Goal: Find contact information: Find contact information

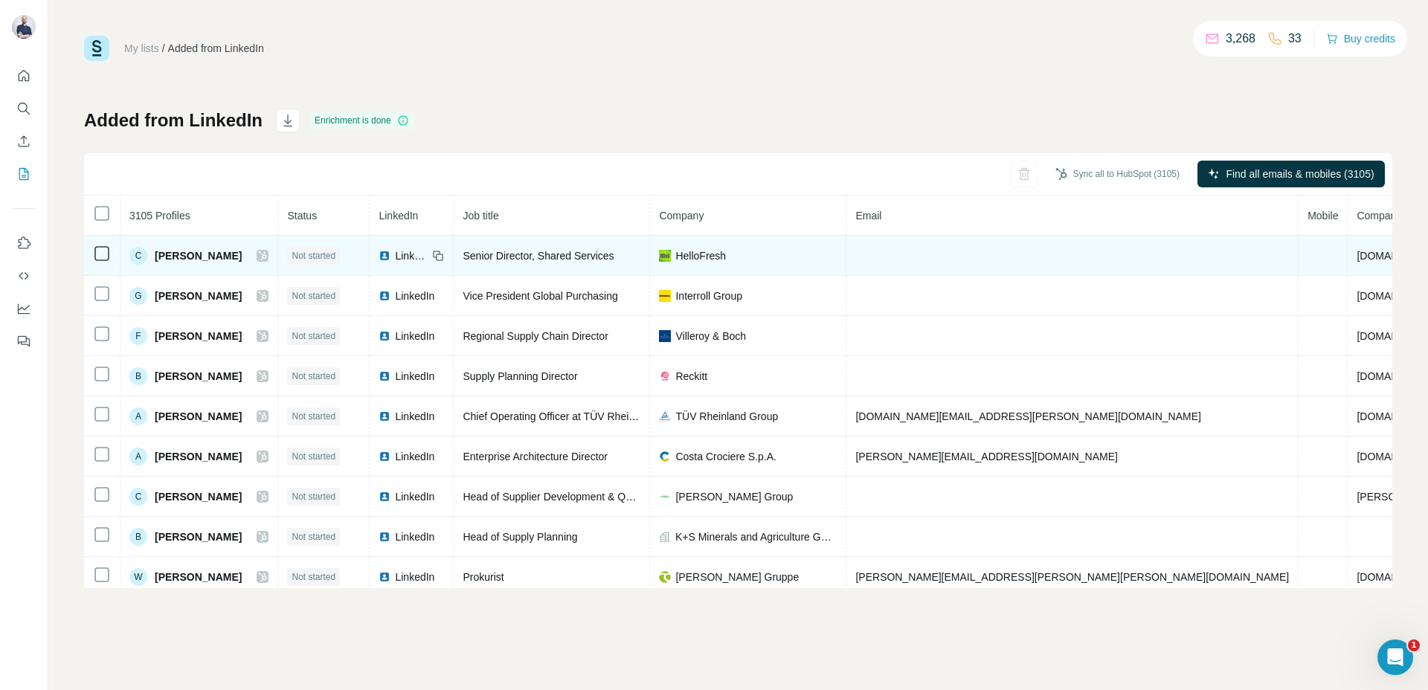
click at [90, 254] on td at bounding box center [102, 256] width 36 height 40
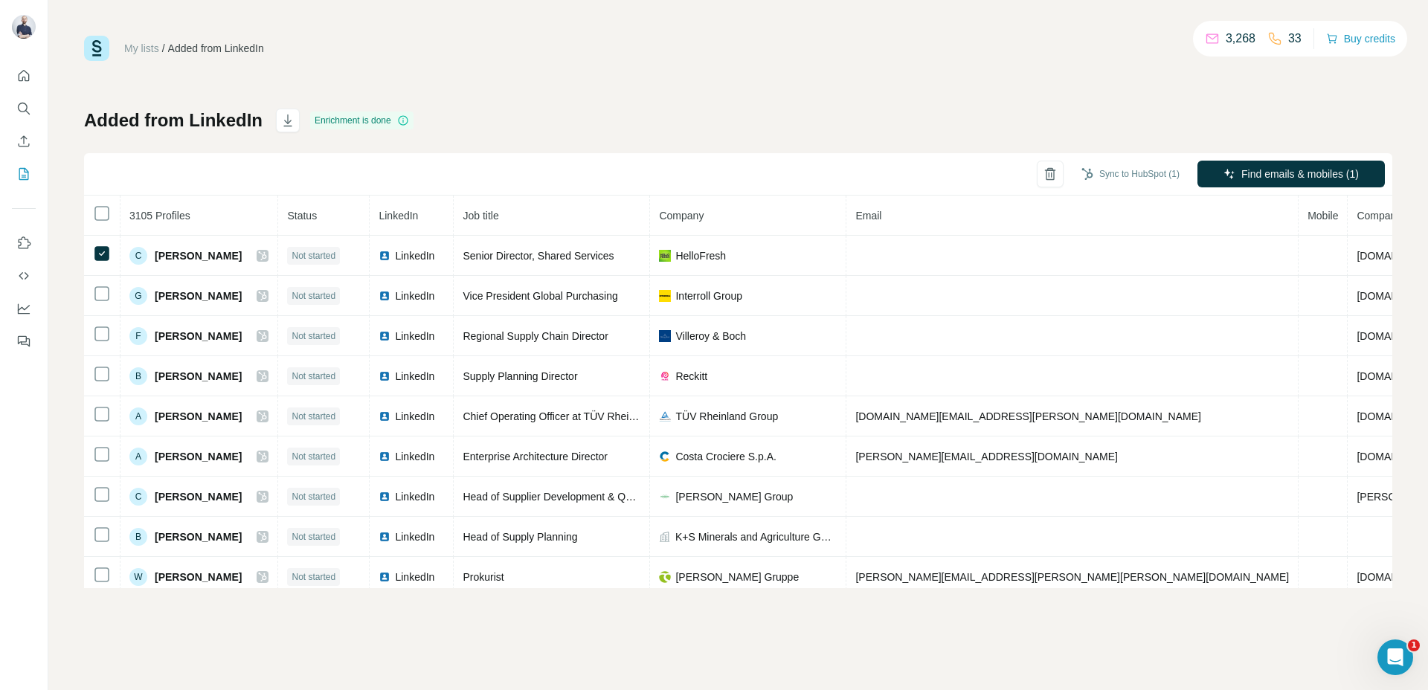
drag, startPoint x: 1136, startPoint y: 176, endPoint x: 1224, endPoint y: 110, distance: 109.9
click at [1224, 110] on div "Added from LinkedIn Enrichment is done Sync to HubSpot (1) Find emails & mobile…" at bounding box center [738, 349] width 1308 height 480
click at [1270, 165] on button "Find emails & mobiles (1)" at bounding box center [1291, 174] width 187 height 27
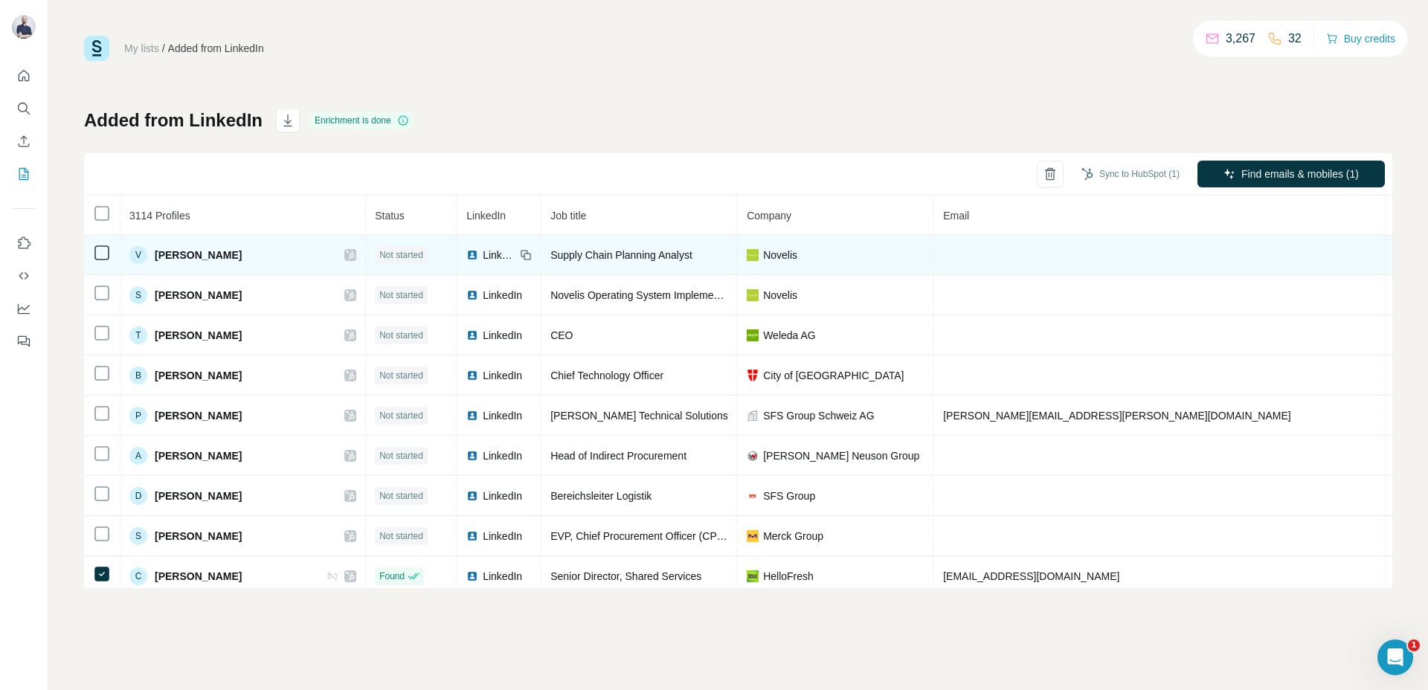
scroll to position [31, 0]
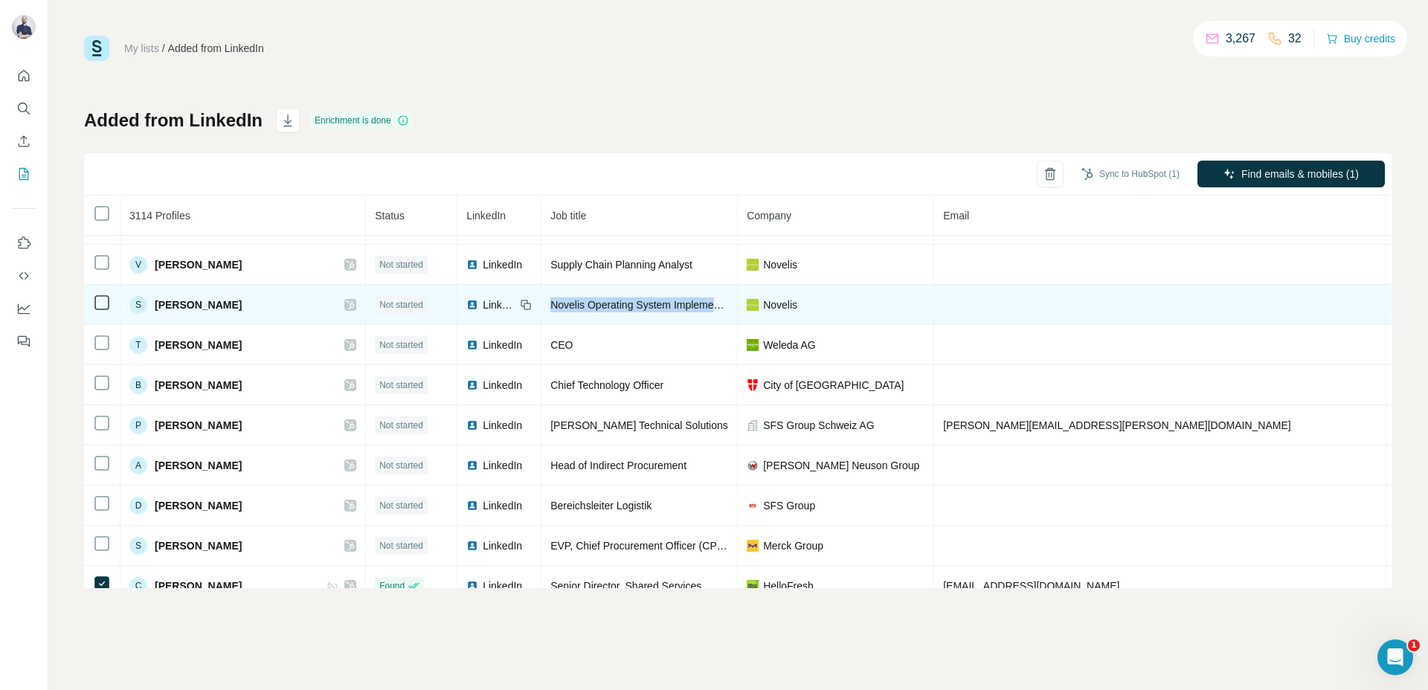
drag, startPoint x: 483, startPoint y: 303, endPoint x: 637, endPoint y: 315, distance: 153.7
click at [637, 315] on td "Novelis Operating System Implementer ([GEOGRAPHIC_DATA])" at bounding box center [640, 305] width 196 height 40
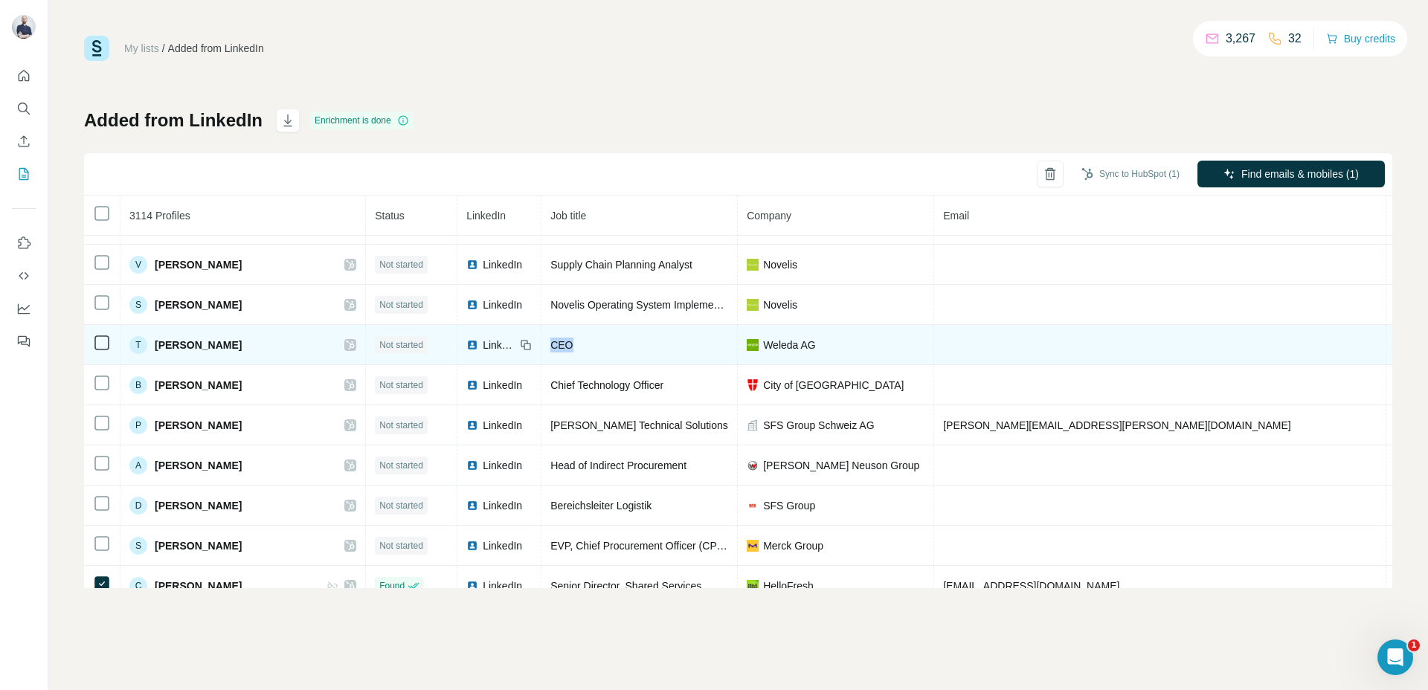
drag, startPoint x: 518, startPoint y: 341, endPoint x: 485, endPoint y: 344, distance: 32.9
click at [550, 344] on div "CEO" at bounding box center [639, 345] width 178 height 15
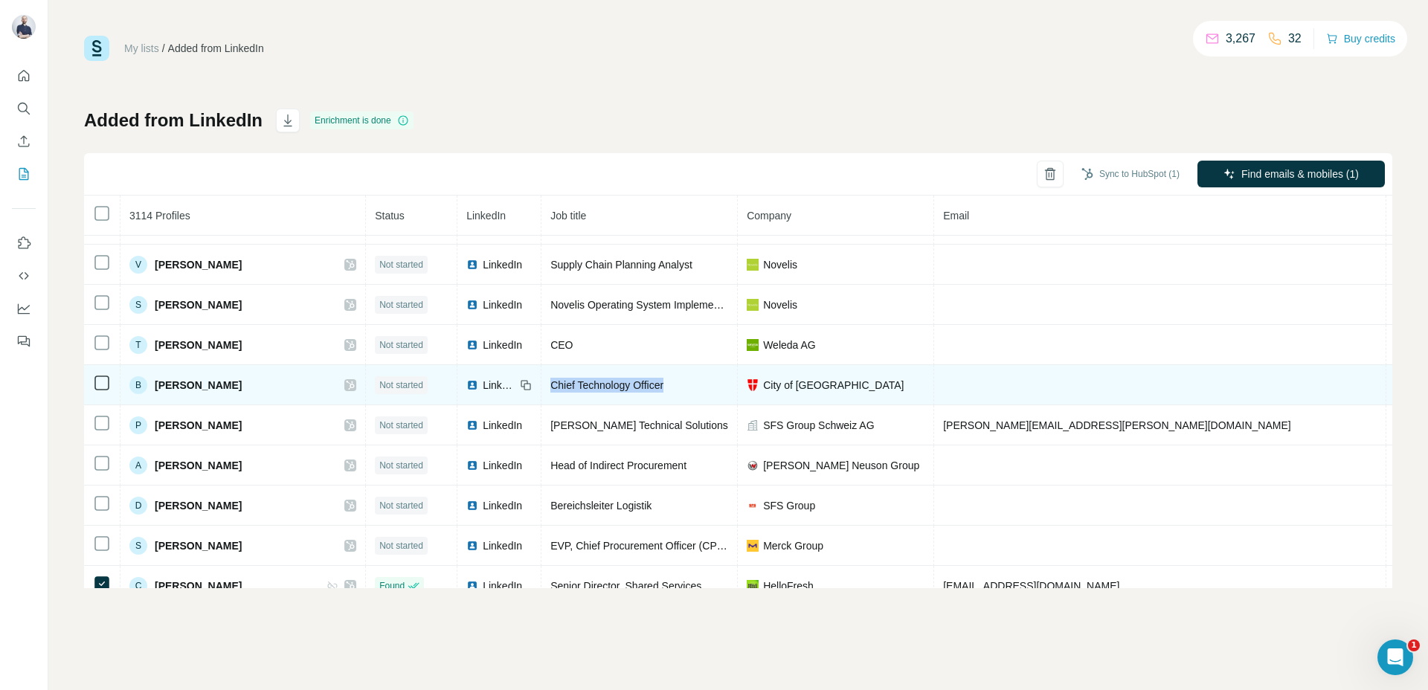
drag, startPoint x: 478, startPoint y: 377, endPoint x: 625, endPoint y: 392, distance: 147.3
click at [625, 392] on td "Chief Technology Officer" at bounding box center [640, 385] width 196 height 40
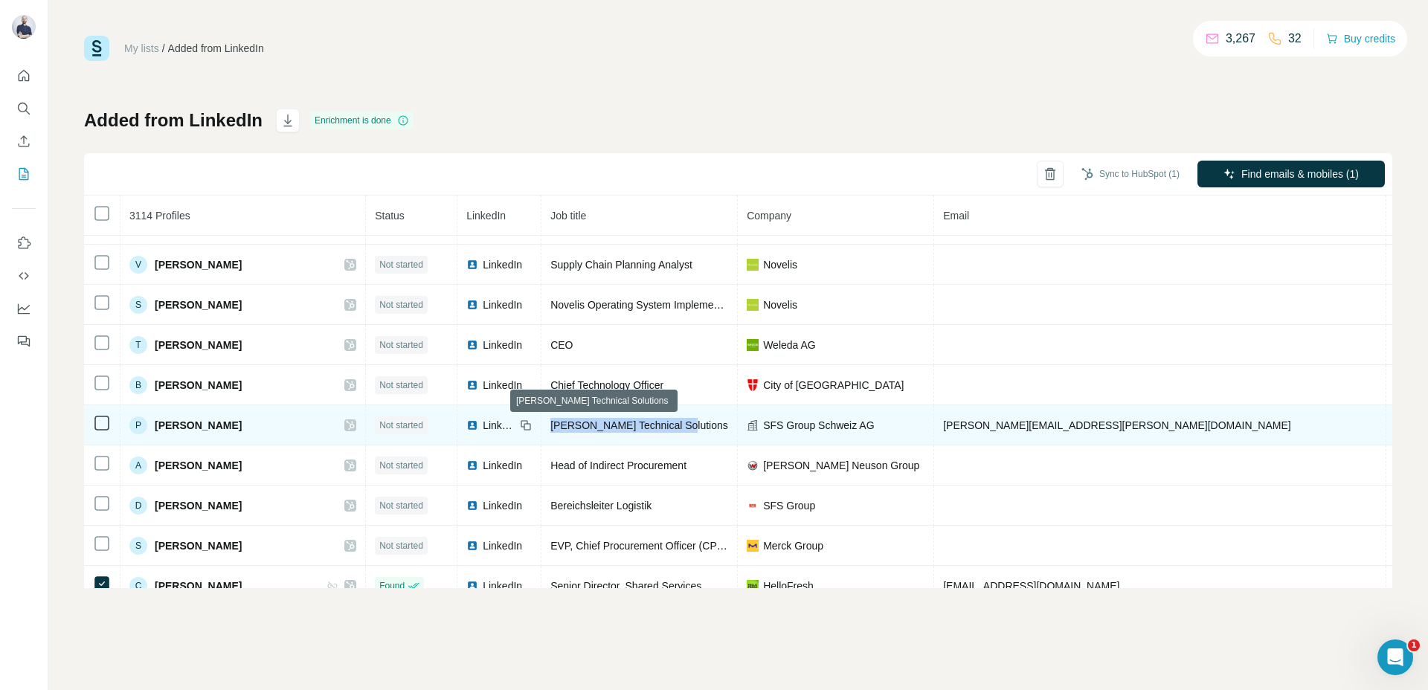
drag, startPoint x: 623, startPoint y: 425, endPoint x: 478, endPoint y: 421, distance: 145.1
click at [542, 421] on td "[PERSON_NAME] Technical Solutions" at bounding box center [640, 425] width 196 height 40
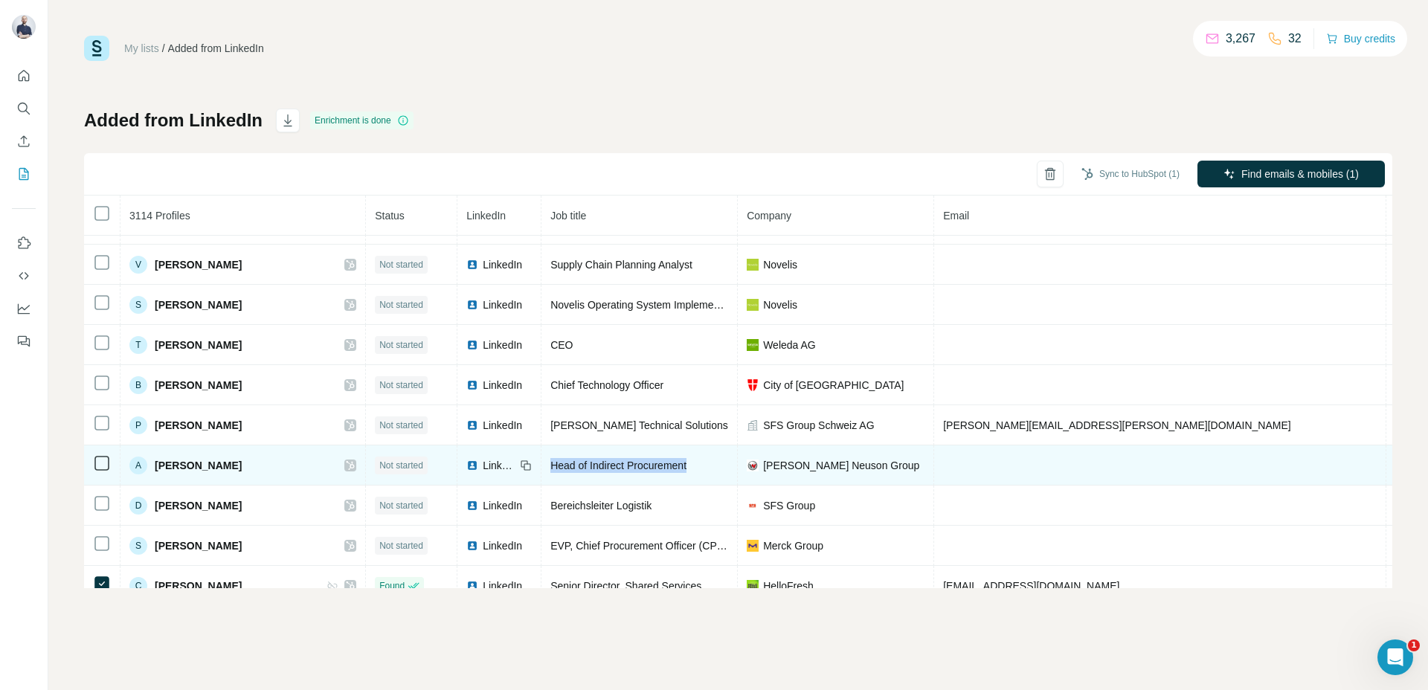
drag, startPoint x: 487, startPoint y: 469, endPoint x: 633, endPoint y: 474, distance: 145.9
click at [633, 474] on td "Head of Indirect Procurement" at bounding box center [640, 466] width 196 height 40
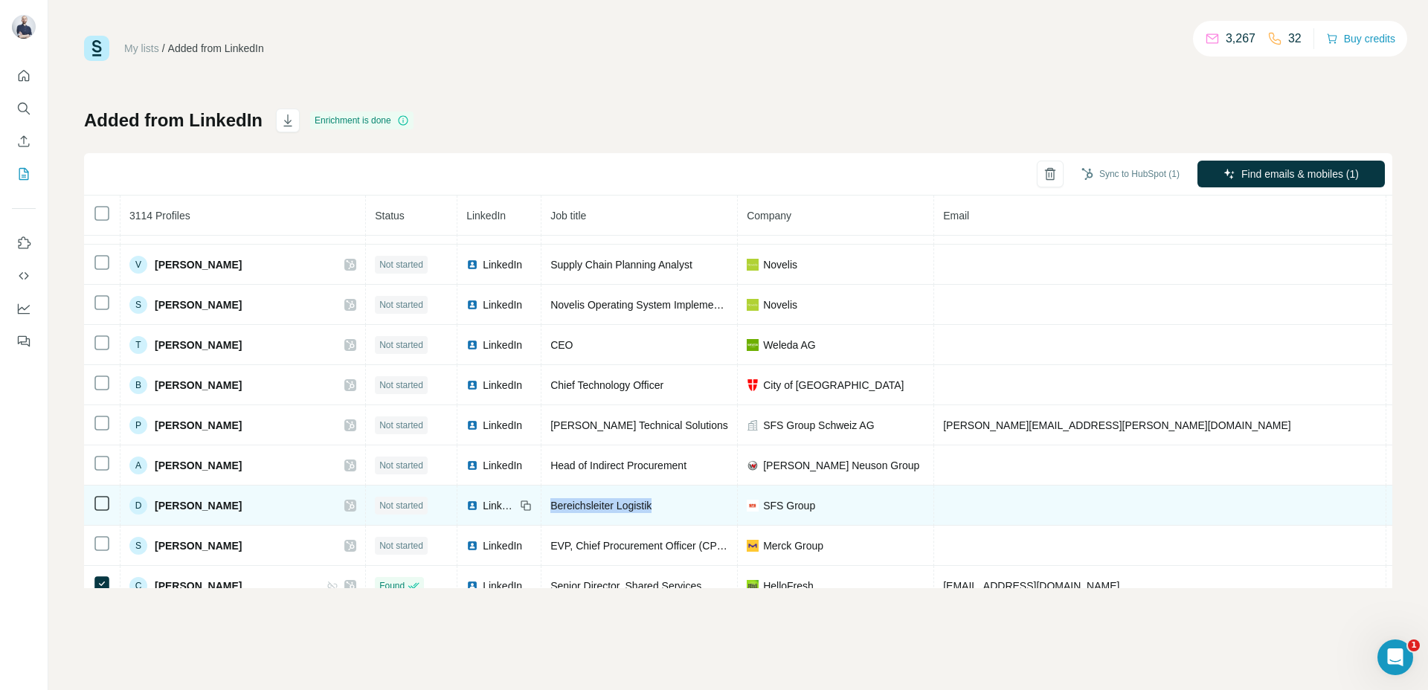
drag, startPoint x: 481, startPoint y: 504, endPoint x: 605, endPoint y: 517, distance: 124.9
click at [605, 517] on td "Bereichsleiter Logistik" at bounding box center [640, 506] width 196 height 40
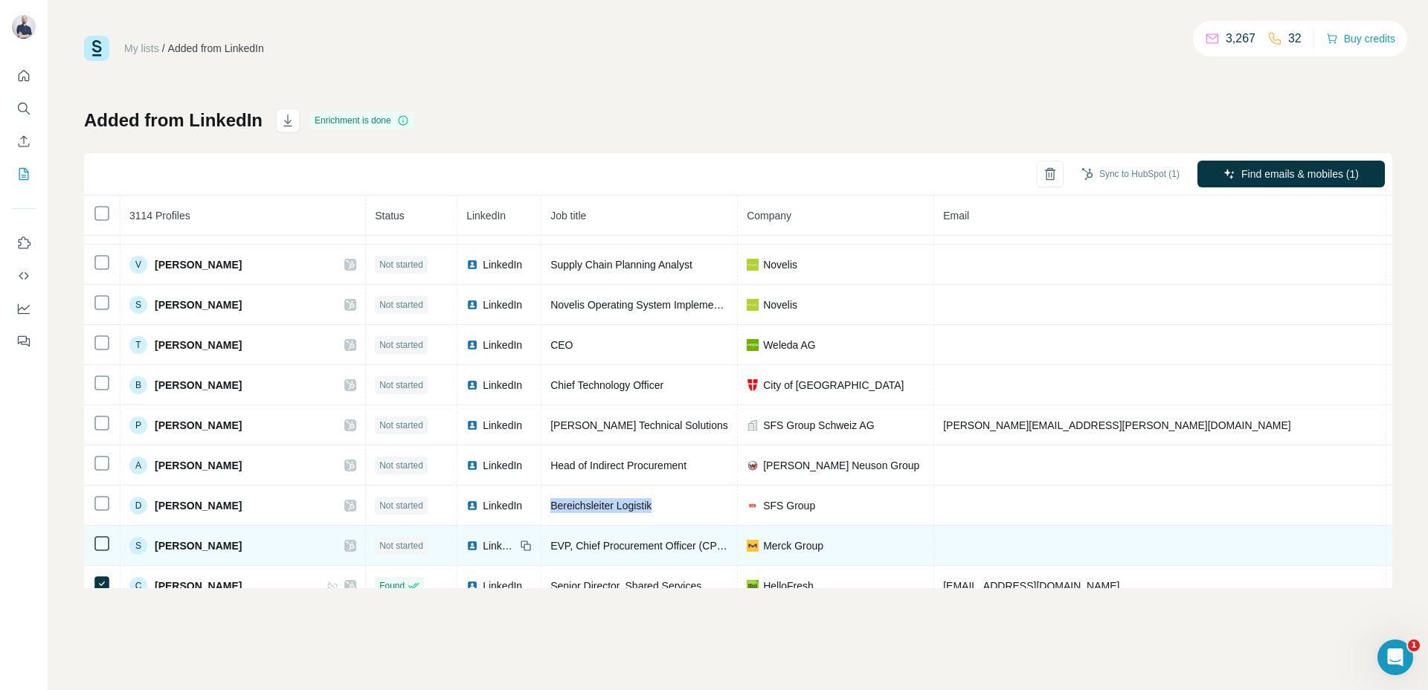
scroll to position [50, 0]
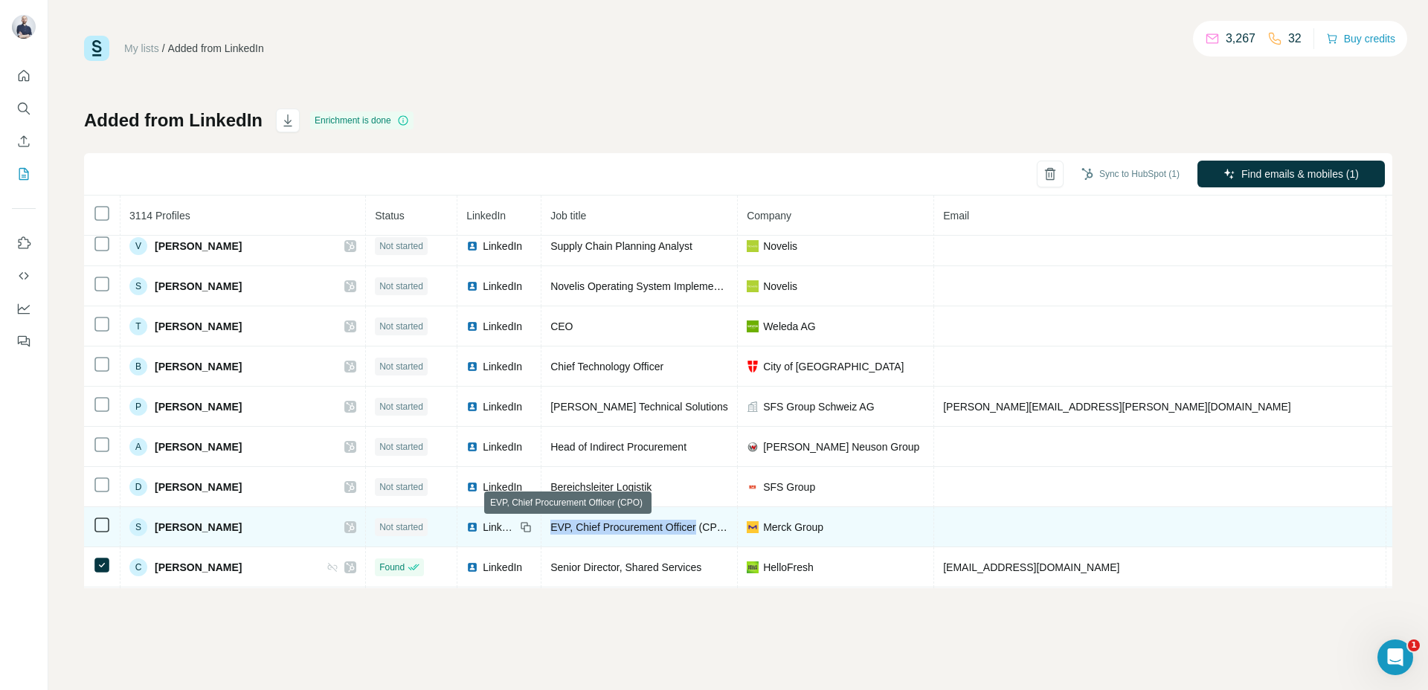
drag, startPoint x: 485, startPoint y: 531, endPoint x: 636, endPoint y: 530, distance: 151.0
click at [636, 530] on span "EVP, Chief Procurement Officer (CPO)" at bounding box center [639, 527] width 178 height 12
drag, startPoint x: 635, startPoint y: 527, endPoint x: 509, endPoint y: 521, distance: 126.6
click at [550, 521] on span "EVP, Chief Procurement Officer (CPO)" at bounding box center [639, 527] width 178 height 12
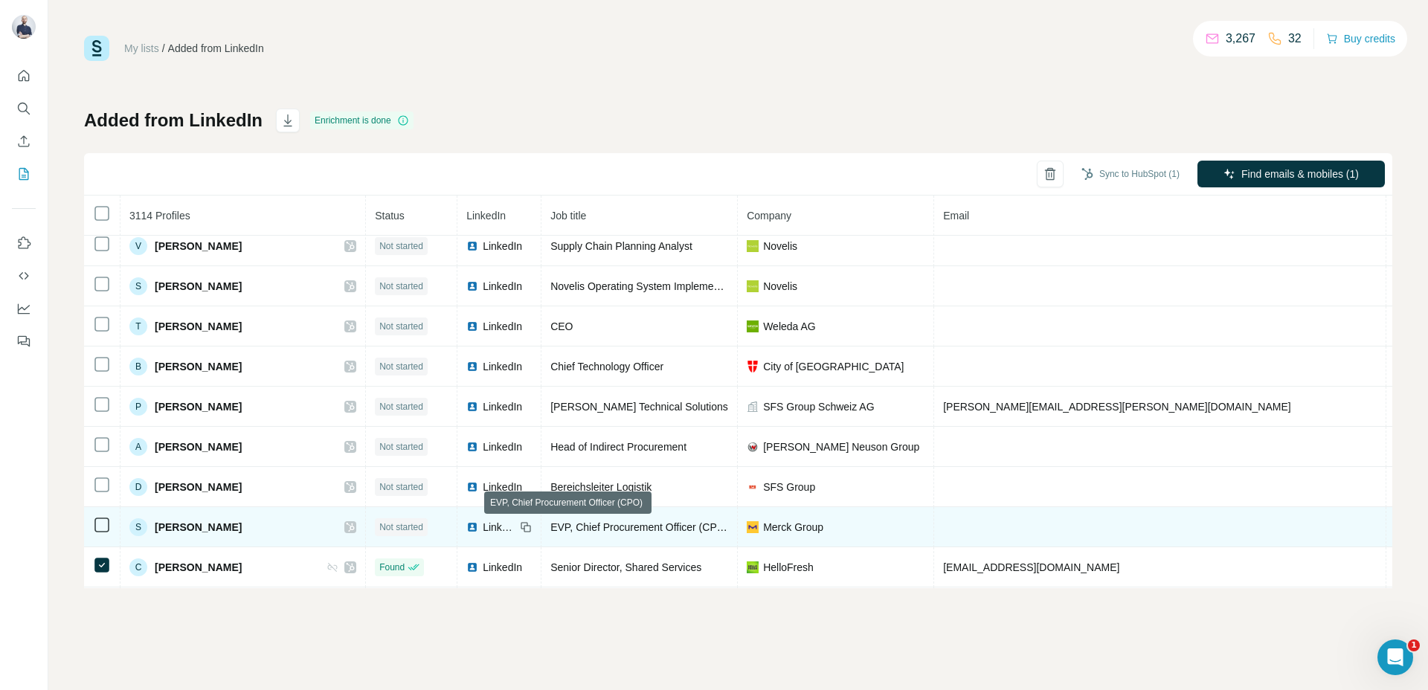
click at [550, 522] on span "EVP, Chief Procurement Officer (CPO)" at bounding box center [639, 527] width 178 height 12
drag, startPoint x: 508, startPoint y: 526, endPoint x: 637, endPoint y: 526, distance: 129.4
click at [637, 526] on span "EVP, Chief Procurement Officer (CPO)" at bounding box center [639, 527] width 178 height 12
drag, startPoint x: 637, startPoint y: 527, endPoint x: 513, endPoint y: 522, distance: 125.0
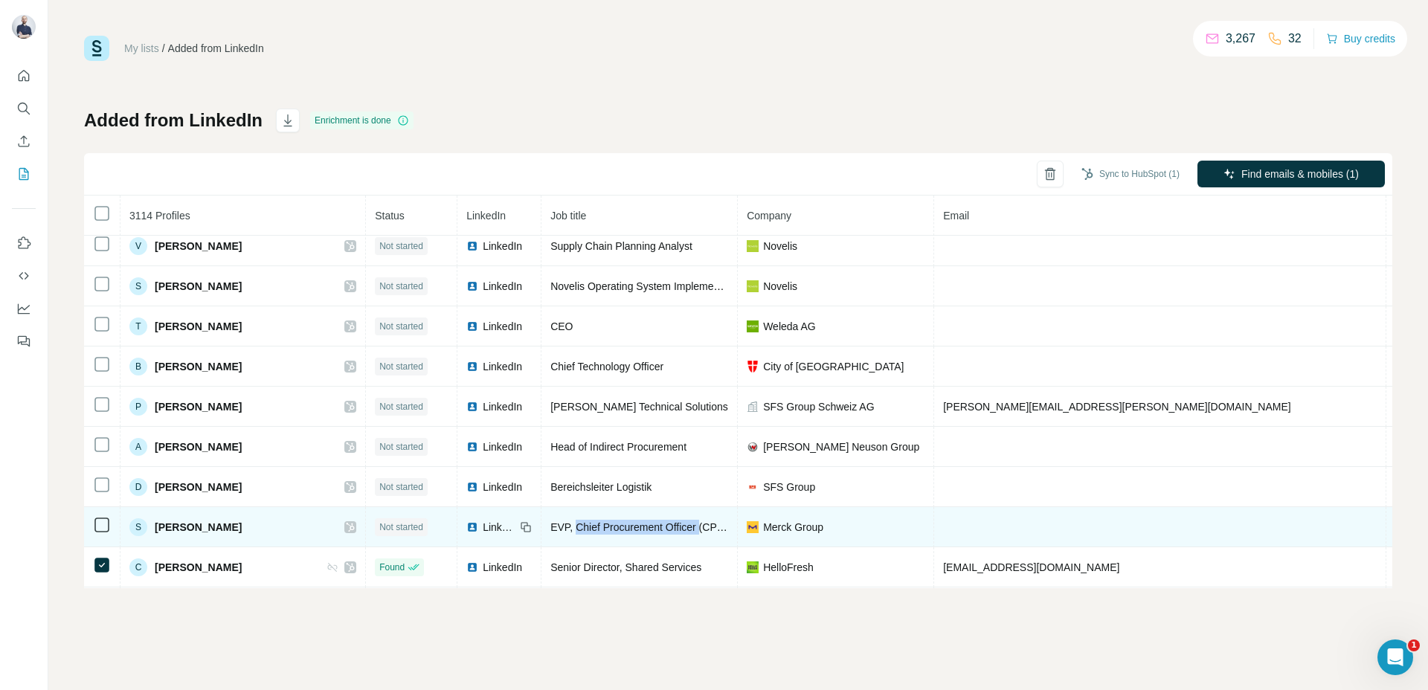
click at [550, 522] on span "EVP, Chief Procurement Officer (CPO)" at bounding box center [639, 527] width 178 height 12
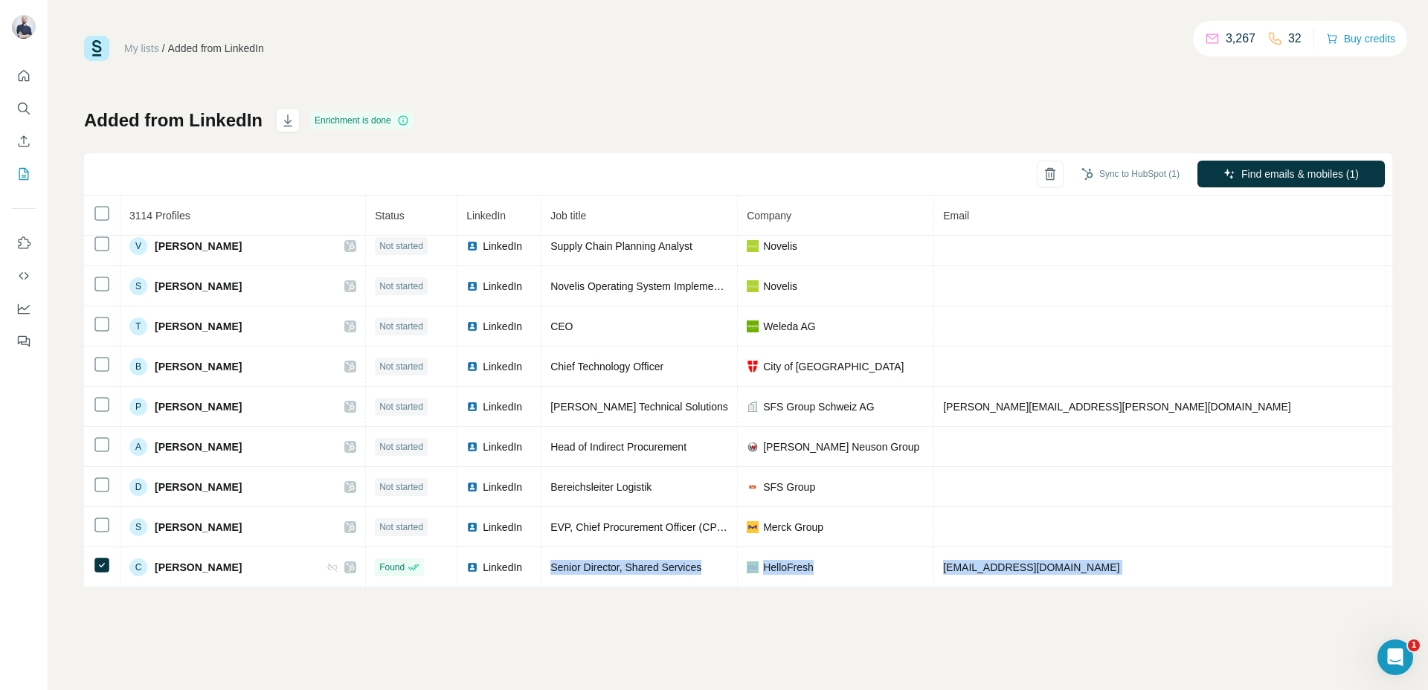
scroll to position [103, 0]
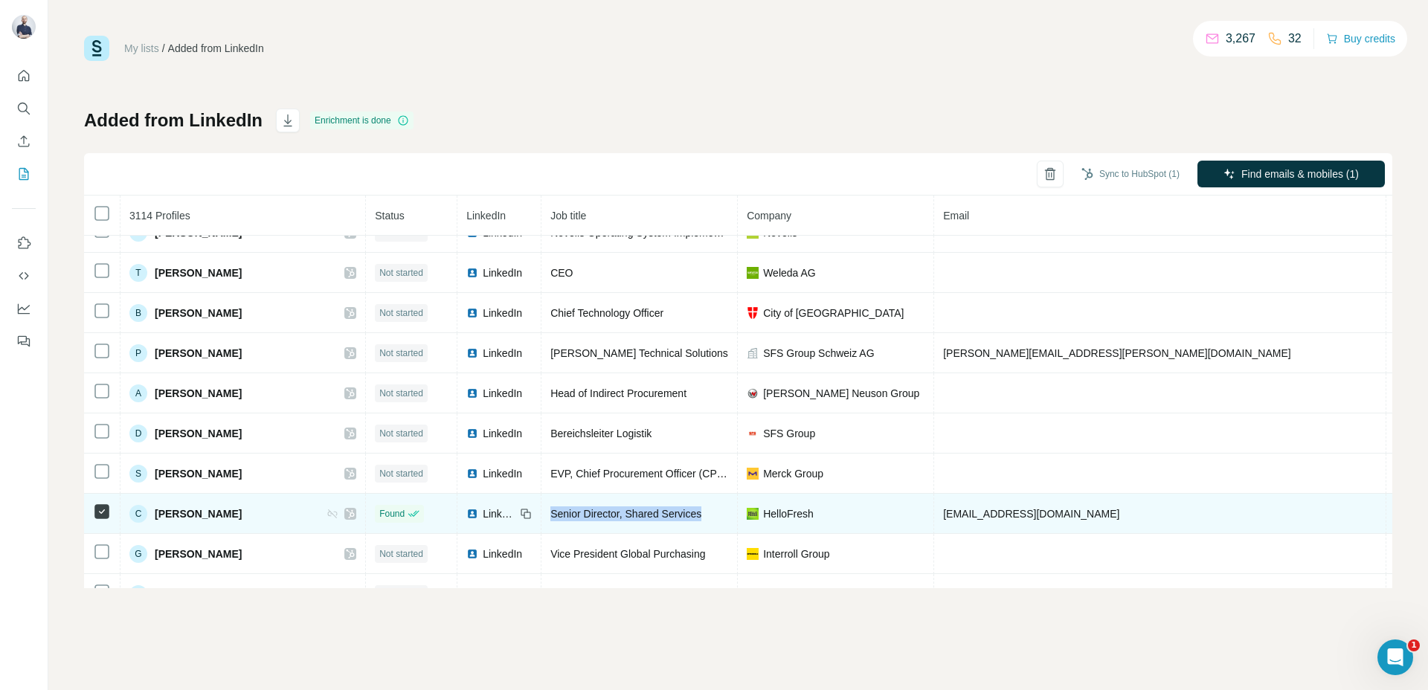
drag, startPoint x: 479, startPoint y: 567, endPoint x: 644, endPoint y: 516, distance: 172.7
click at [644, 516] on td "Senior Director, Shared Services" at bounding box center [640, 514] width 196 height 40
click at [644, 516] on div "Senior Director, Shared Services" at bounding box center [639, 514] width 178 height 15
drag, startPoint x: 645, startPoint y: 518, endPoint x: 483, endPoint y: 513, distance: 162.2
click at [550, 513] on div "Senior Director, Shared Services" at bounding box center [639, 514] width 178 height 15
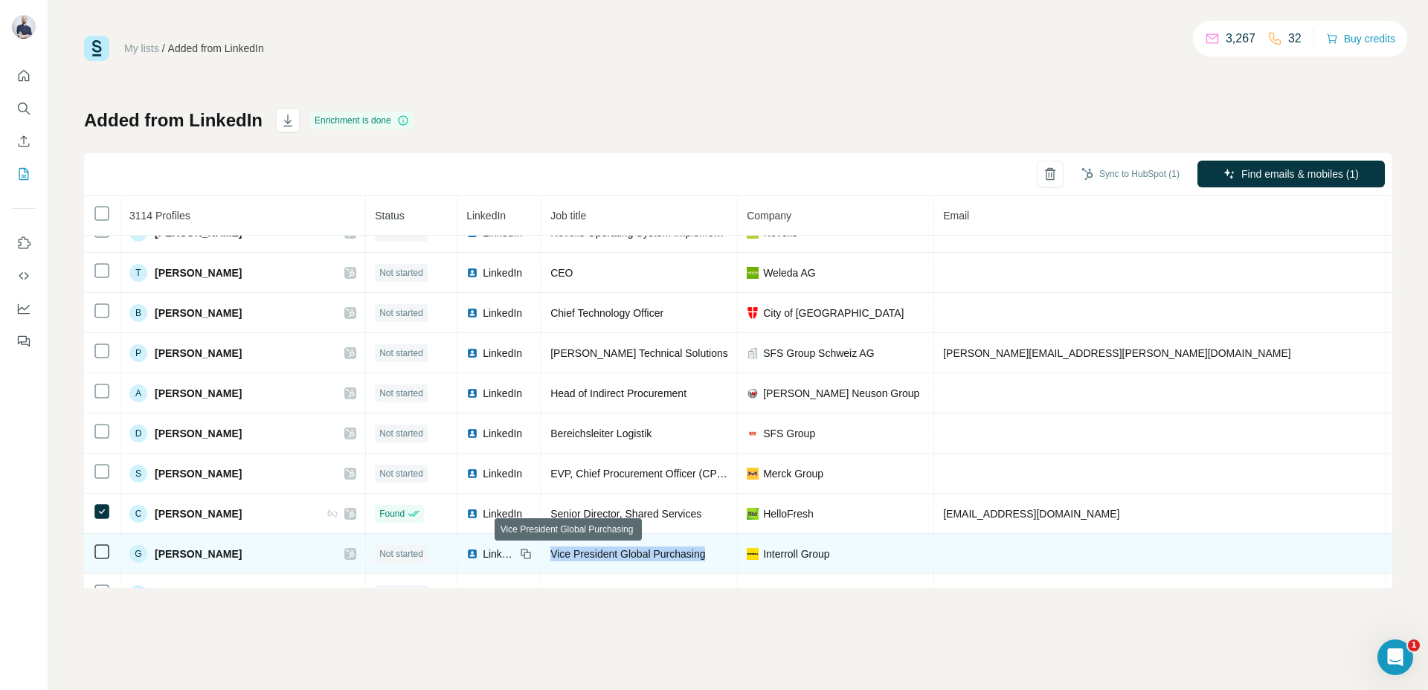
drag, startPoint x: 485, startPoint y: 547, endPoint x: 652, endPoint y: 552, distance: 166.7
click at [652, 552] on div "Vice President Global Purchasing" at bounding box center [639, 554] width 178 height 15
drag, startPoint x: 648, startPoint y: 554, endPoint x: 560, endPoint y: 557, distance: 87.8
click at [560, 557] on div "Vice President Global Purchasing" at bounding box center [639, 554] width 178 height 15
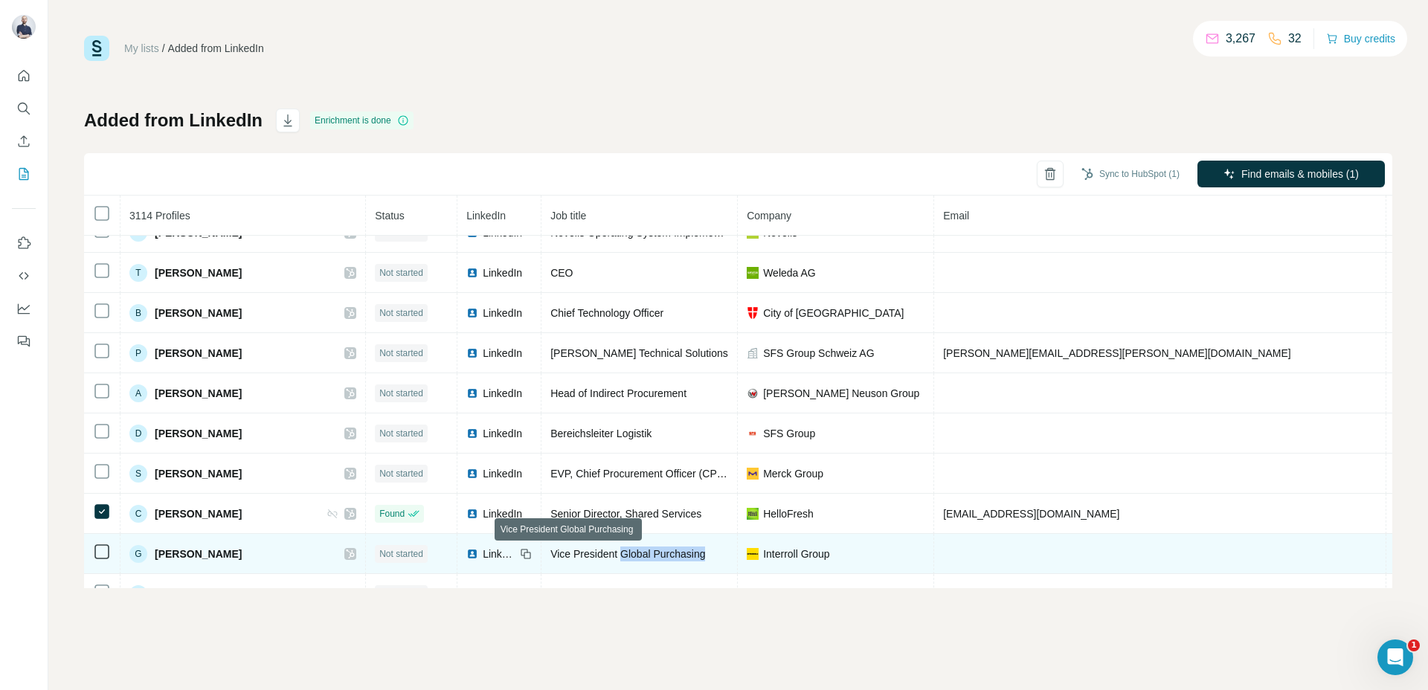
click at [560, 557] on span "Vice President Global Purchasing" at bounding box center [627, 554] width 155 height 12
drag, startPoint x: 559, startPoint y: 554, endPoint x: 589, endPoint y: 555, distance: 29.8
click at [589, 555] on span "Vice President Global Purchasing" at bounding box center [627, 554] width 155 height 12
click at [604, 556] on span "Vice President Global Purchasing" at bounding box center [627, 554] width 155 height 12
click at [605, 556] on span "Vice President Global Purchasing" at bounding box center [627, 554] width 155 height 12
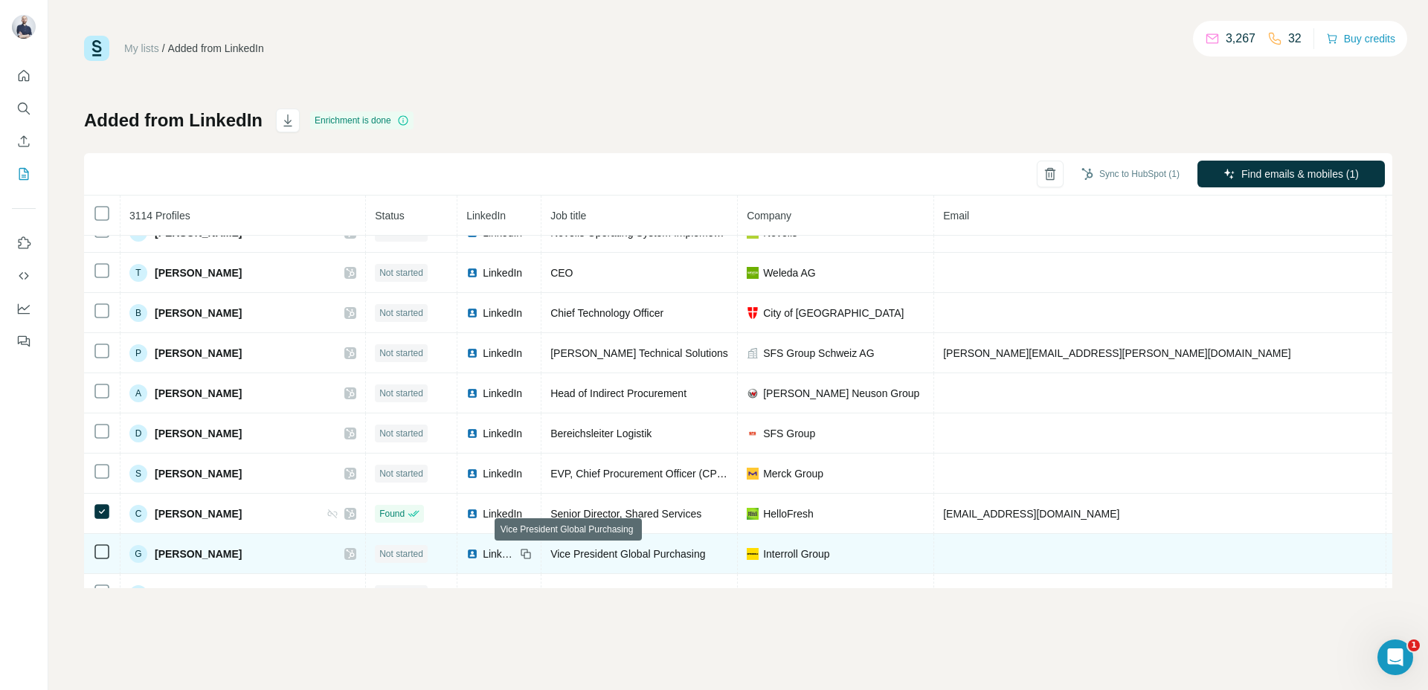
click at [572, 556] on span "Vice President Global Purchasing" at bounding box center [627, 554] width 155 height 12
click at [550, 557] on span "Vice President Global Purchasing" at bounding box center [627, 554] width 155 height 12
click at [550, 559] on span "Vice President Global Purchasing" at bounding box center [627, 554] width 155 height 12
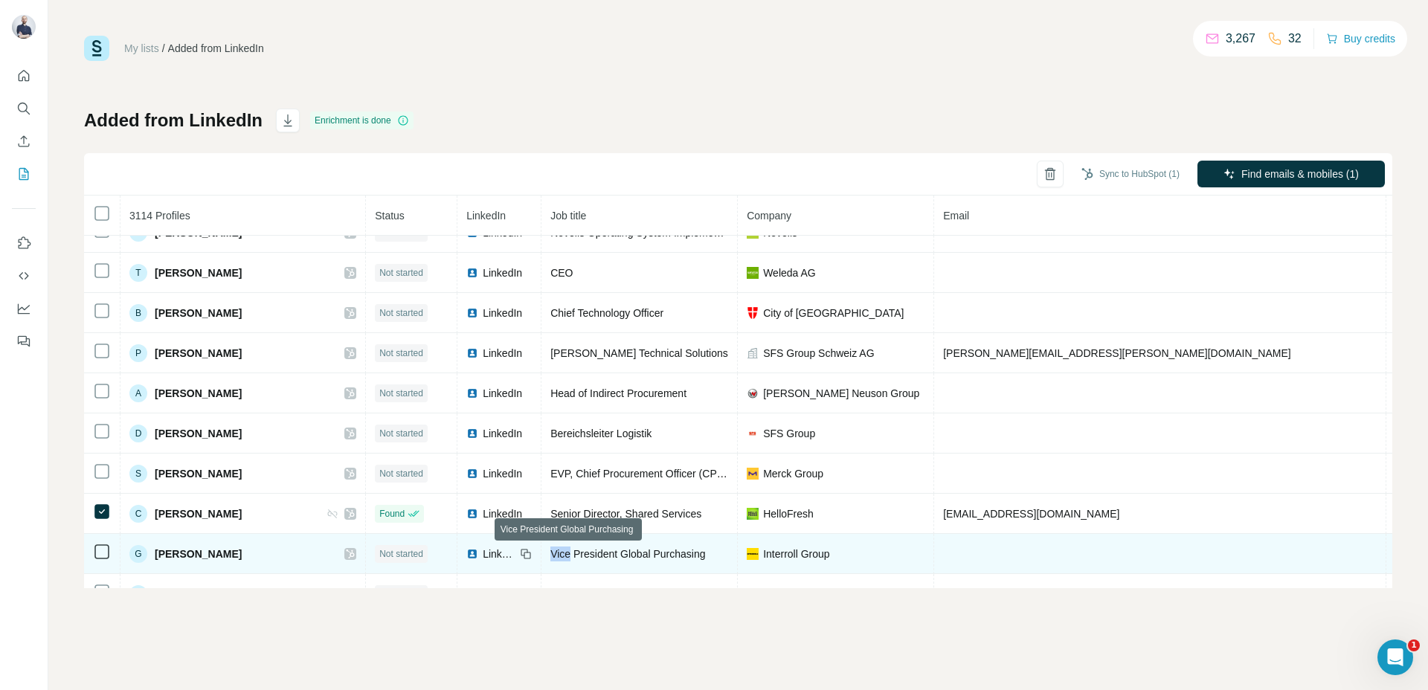
click at [550, 559] on span "Vice President Global Purchasing" at bounding box center [627, 554] width 155 height 12
click at [573, 555] on span "Vice President Global Purchasing" at bounding box center [627, 554] width 155 height 12
click at [574, 555] on span "Vice President Global Purchasing" at bounding box center [627, 554] width 155 height 12
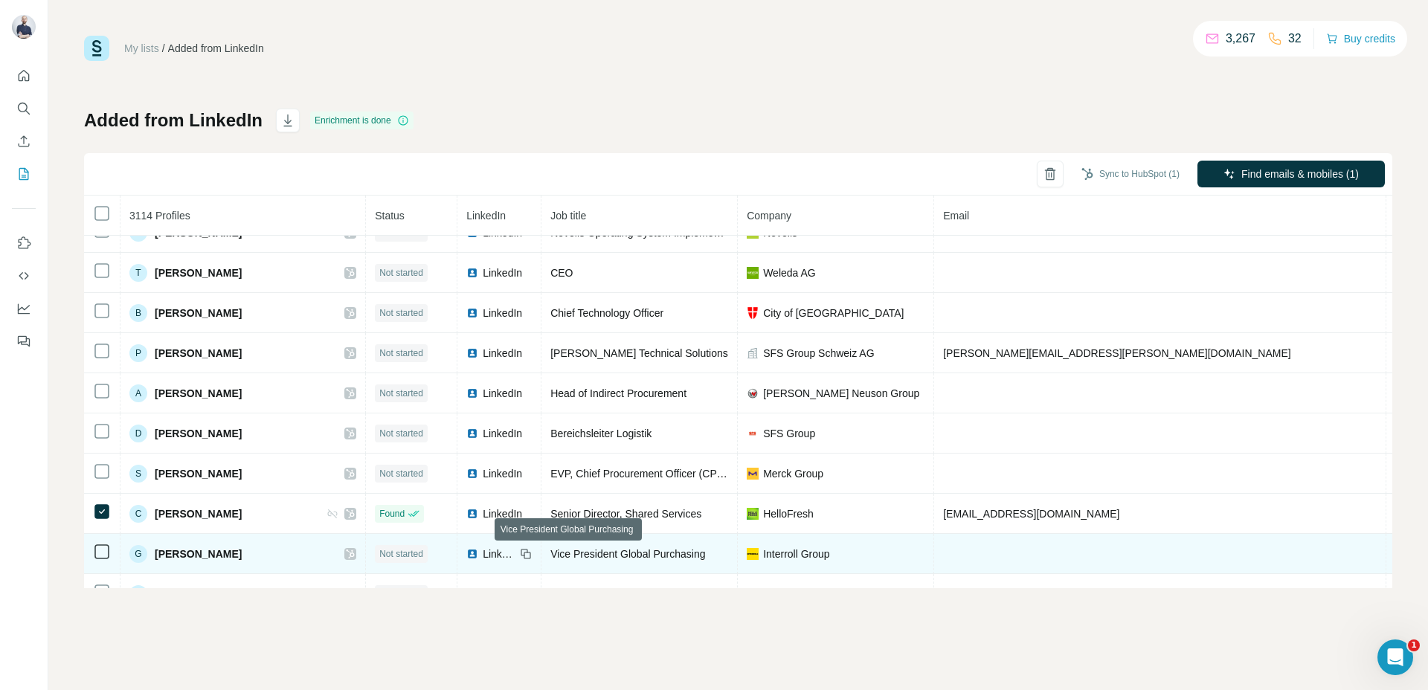
click at [622, 548] on span "Vice President Global Purchasing" at bounding box center [627, 554] width 155 height 12
click at [620, 550] on span "Vice President Global Purchasing" at bounding box center [627, 554] width 155 height 12
click at [578, 556] on span "Vice President Global Purchasing" at bounding box center [627, 554] width 155 height 12
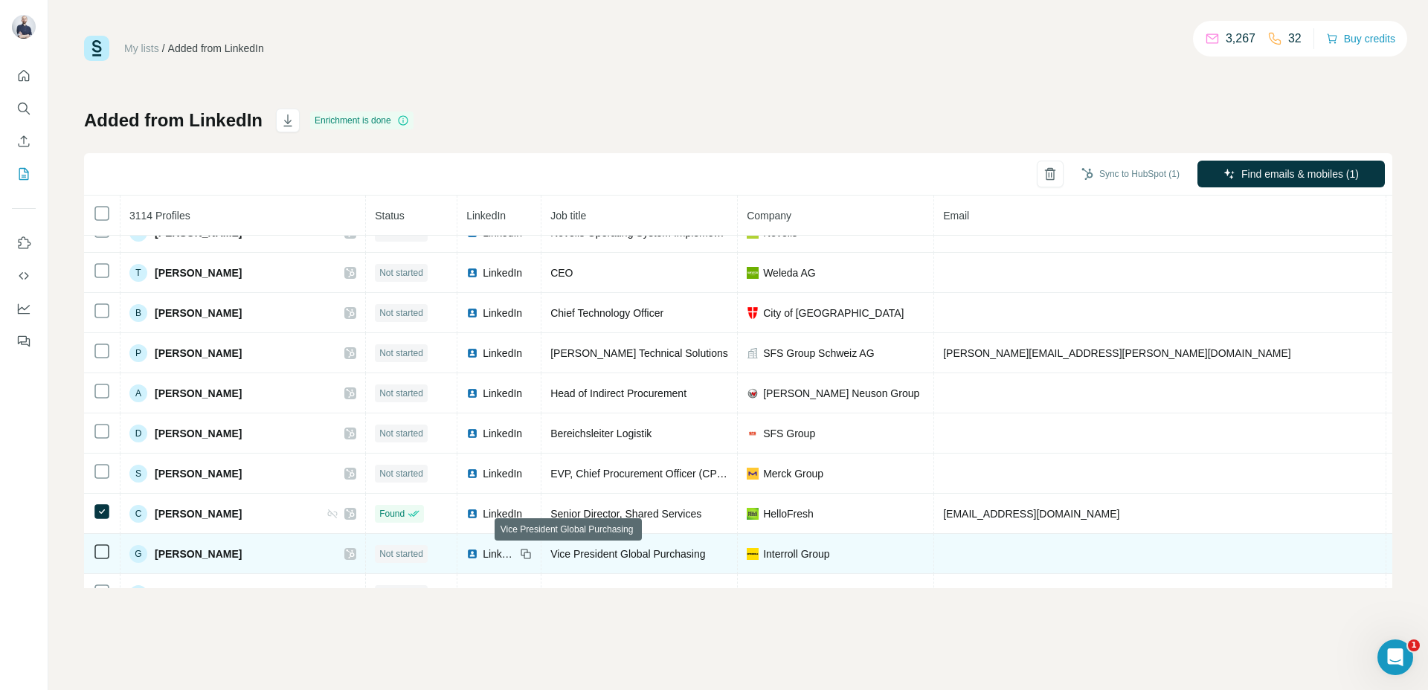
click at [550, 555] on span "Vice President Global Purchasing" at bounding box center [627, 554] width 155 height 12
click at [550, 551] on span "Vice President Global Purchasing" at bounding box center [627, 554] width 155 height 12
click at [550, 552] on span "Vice President Global Purchasing" at bounding box center [627, 554] width 155 height 12
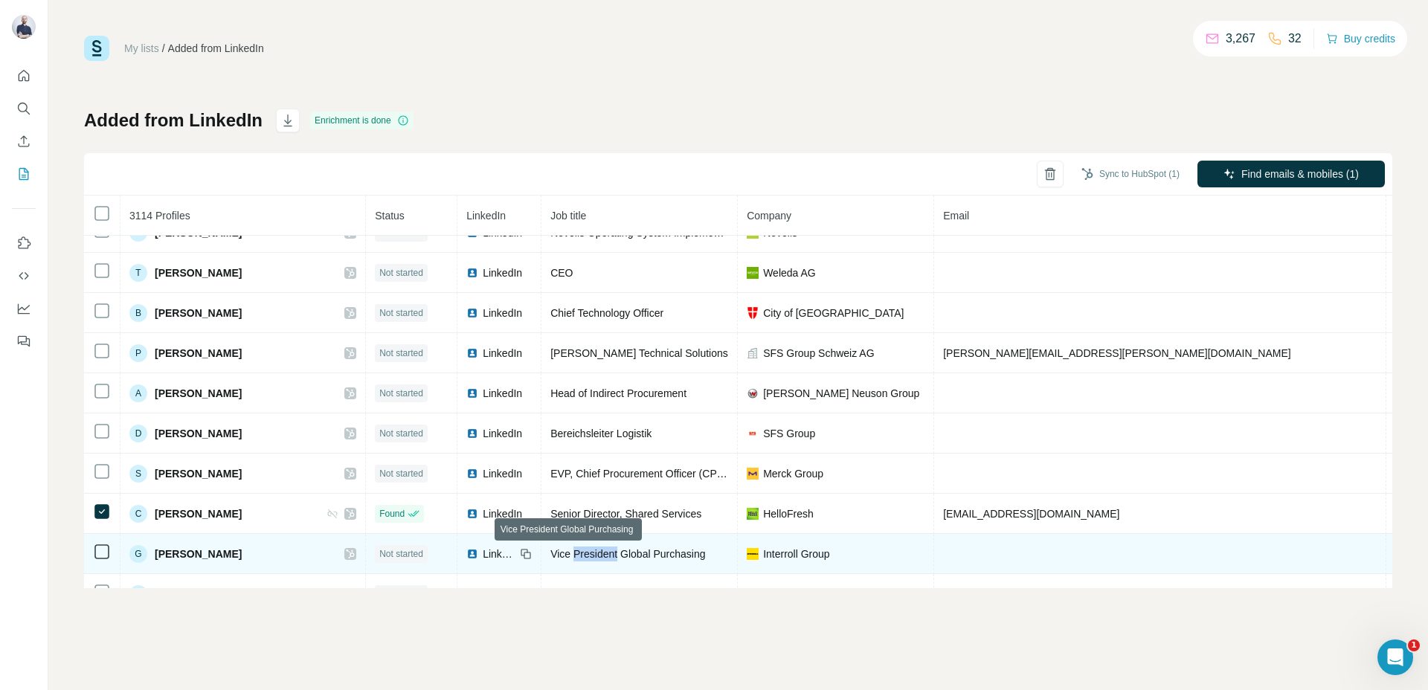
click at [553, 552] on span "Vice President Global Purchasing" at bounding box center [627, 554] width 155 height 12
click at [570, 557] on span "Vice President Global Purchasing" at bounding box center [627, 554] width 155 height 12
click at [571, 556] on span "Vice President Global Purchasing" at bounding box center [627, 554] width 155 height 12
click at [626, 551] on span "Vice President Global Purchasing" at bounding box center [627, 554] width 155 height 12
click at [626, 553] on span "Vice President Global Purchasing" at bounding box center [627, 554] width 155 height 12
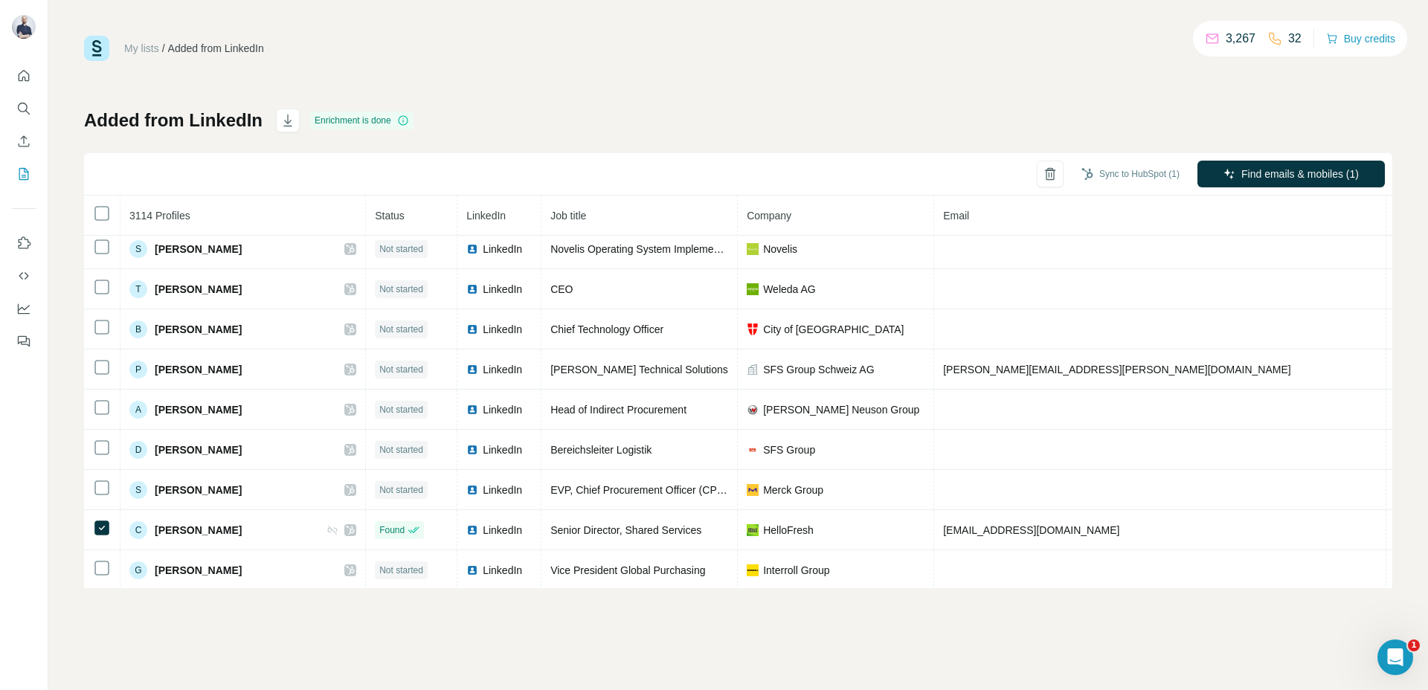
scroll to position [0, 0]
